Goal: Navigation & Orientation: Find specific page/section

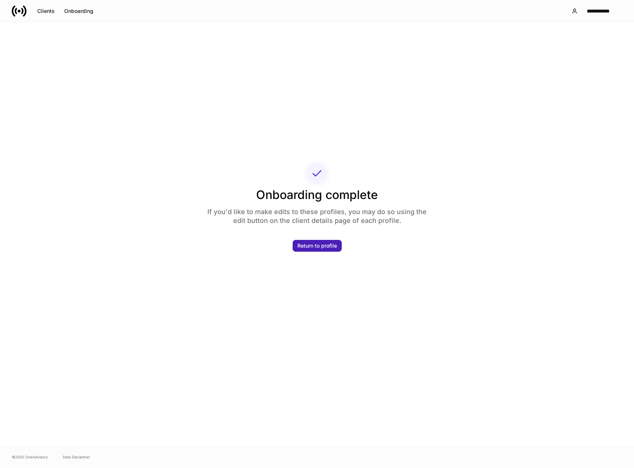
click at [317, 250] on button "Return to profile" at bounding box center [317, 246] width 49 height 12
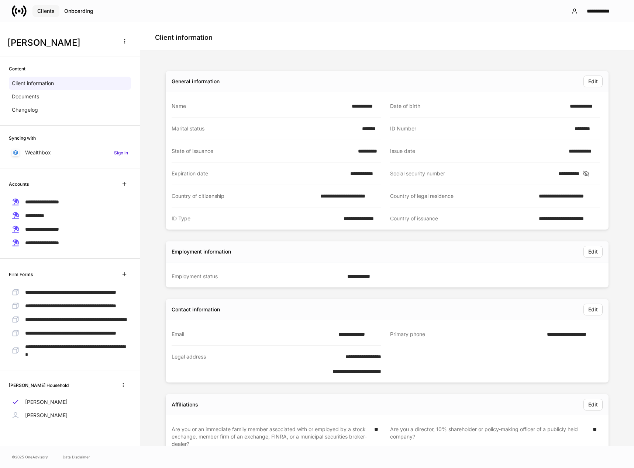
click at [51, 13] on div "Clients" at bounding box center [45, 10] width 17 height 5
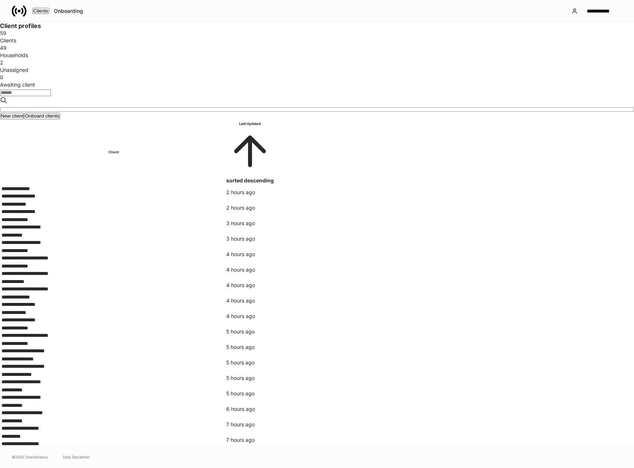
click at [238, 59] on div "Households" at bounding box center [317, 55] width 634 height 7
click at [333, 74] on div "Unassigned" at bounding box center [317, 69] width 634 height 7
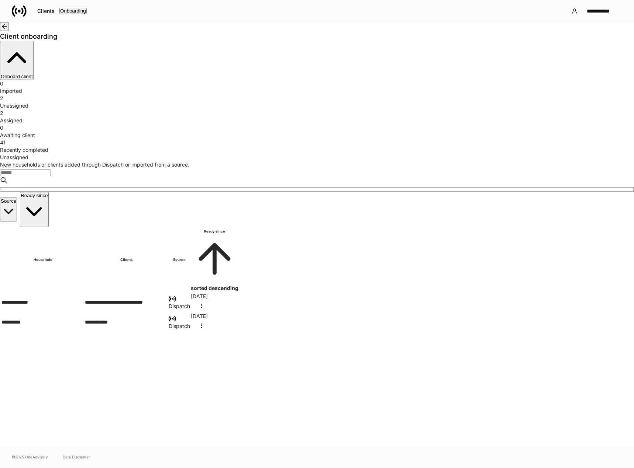
click at [390, 132] on div "Awaiting client" at bounding box center [317, 135] width 634 height 7
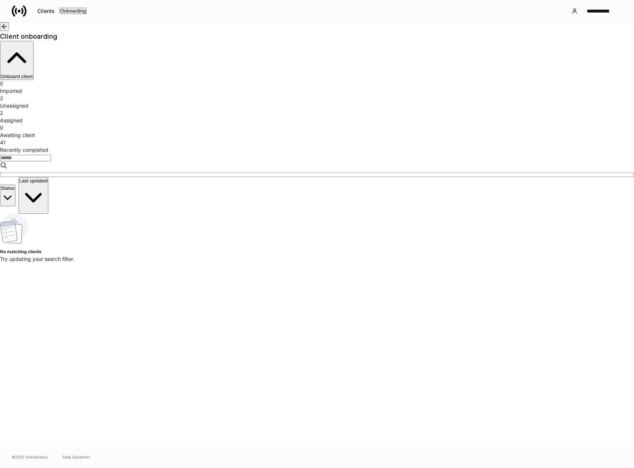
click at [457, 146] on div "Recently completed" at bounding box center [317, 149] width 634 height 7
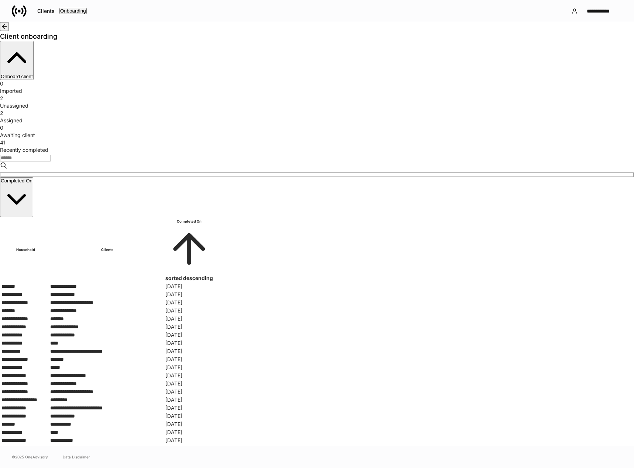
click at [138, 83] on div "0 Imported" at bounding box center [317, 87] width 634 height 15
